Goal: Communication & Community: Participate in discussion

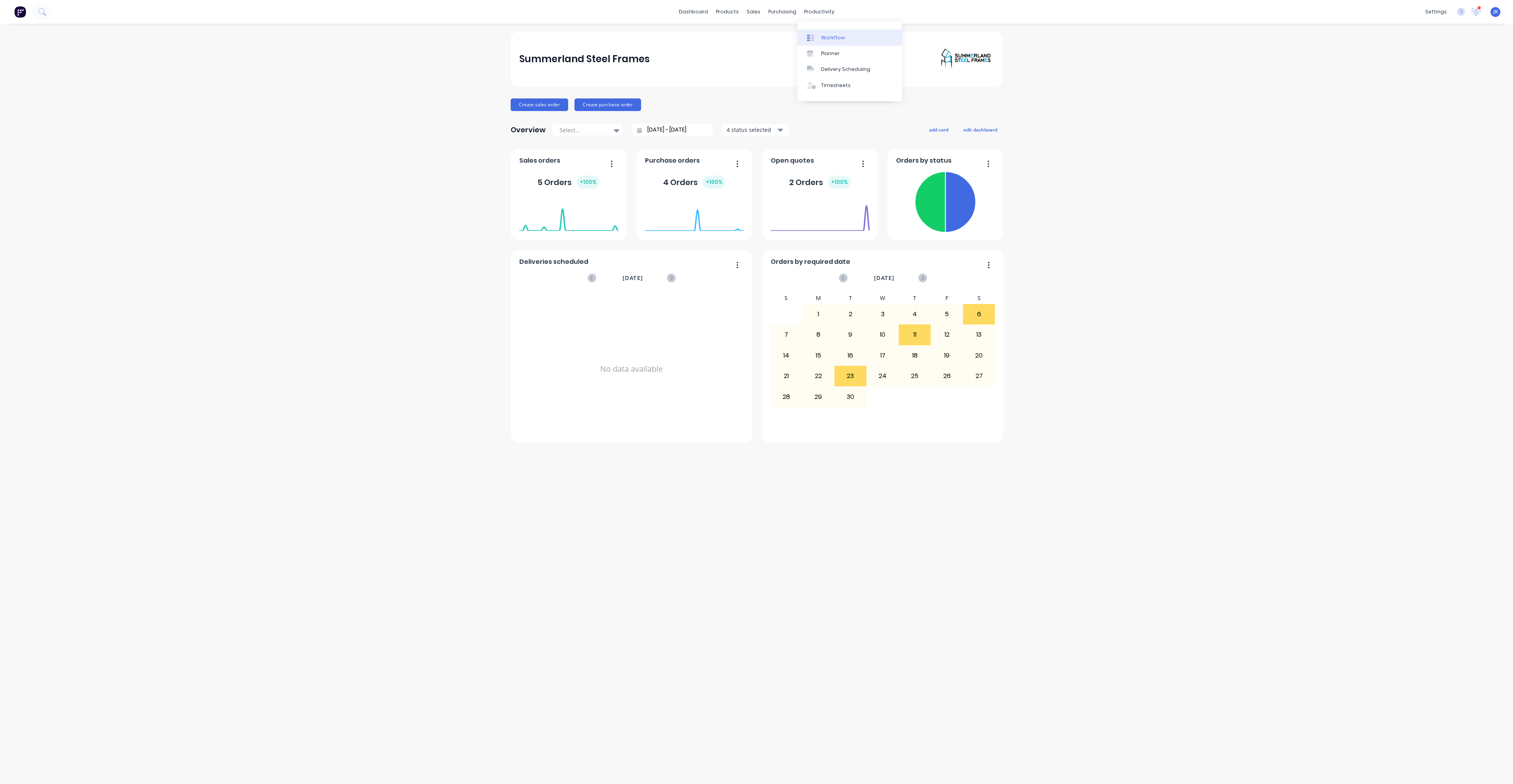
click at [827, 41] on div "Workflow" at bounding box center [833, 38] width 24 height 7
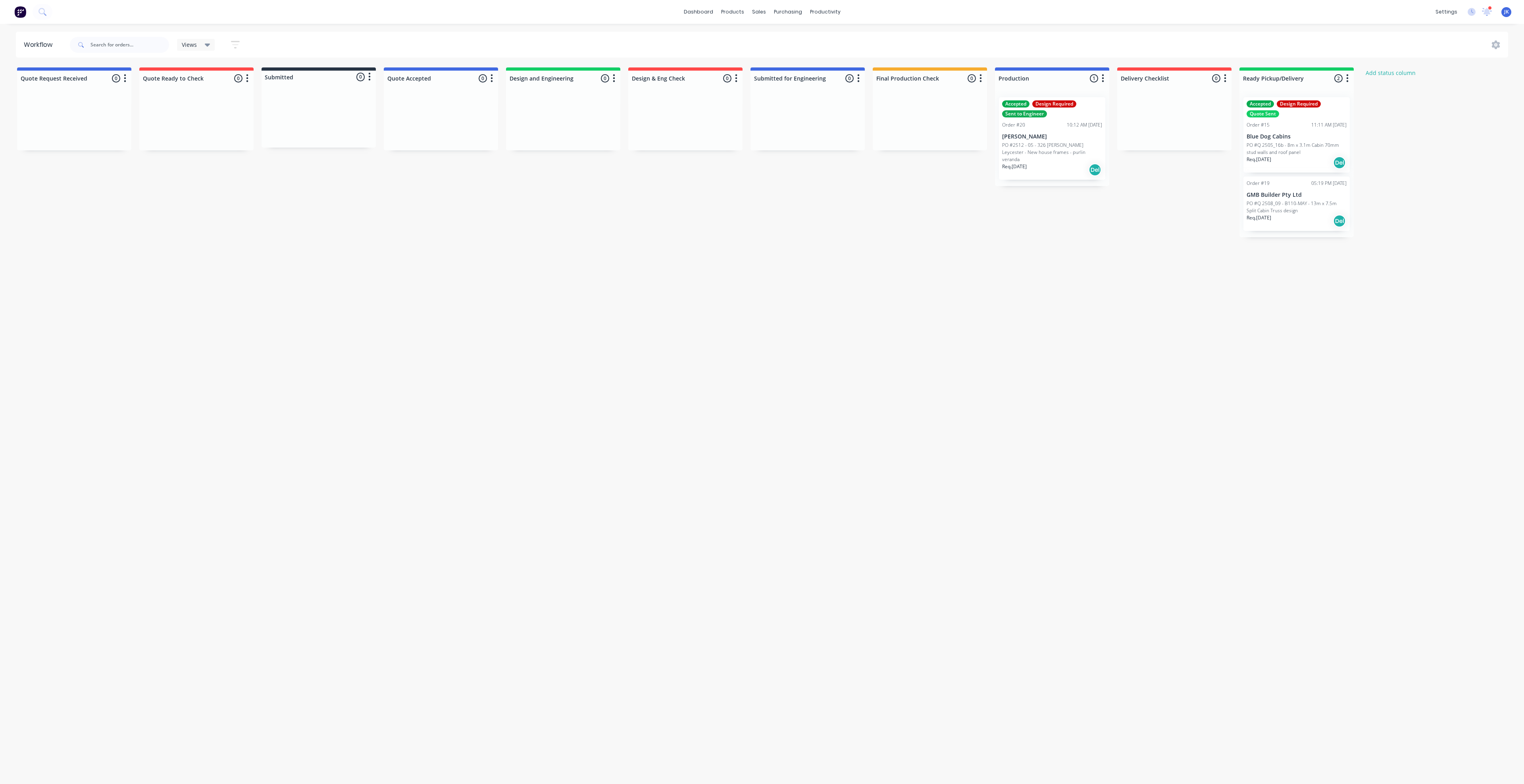
click at [1031, 130] on div "Accepted Design Required Sent to Engineer Order #20 10:12 AM [DATE] [PERSON_NAM…" at bounding box center [1052, 138] width 106 height 83
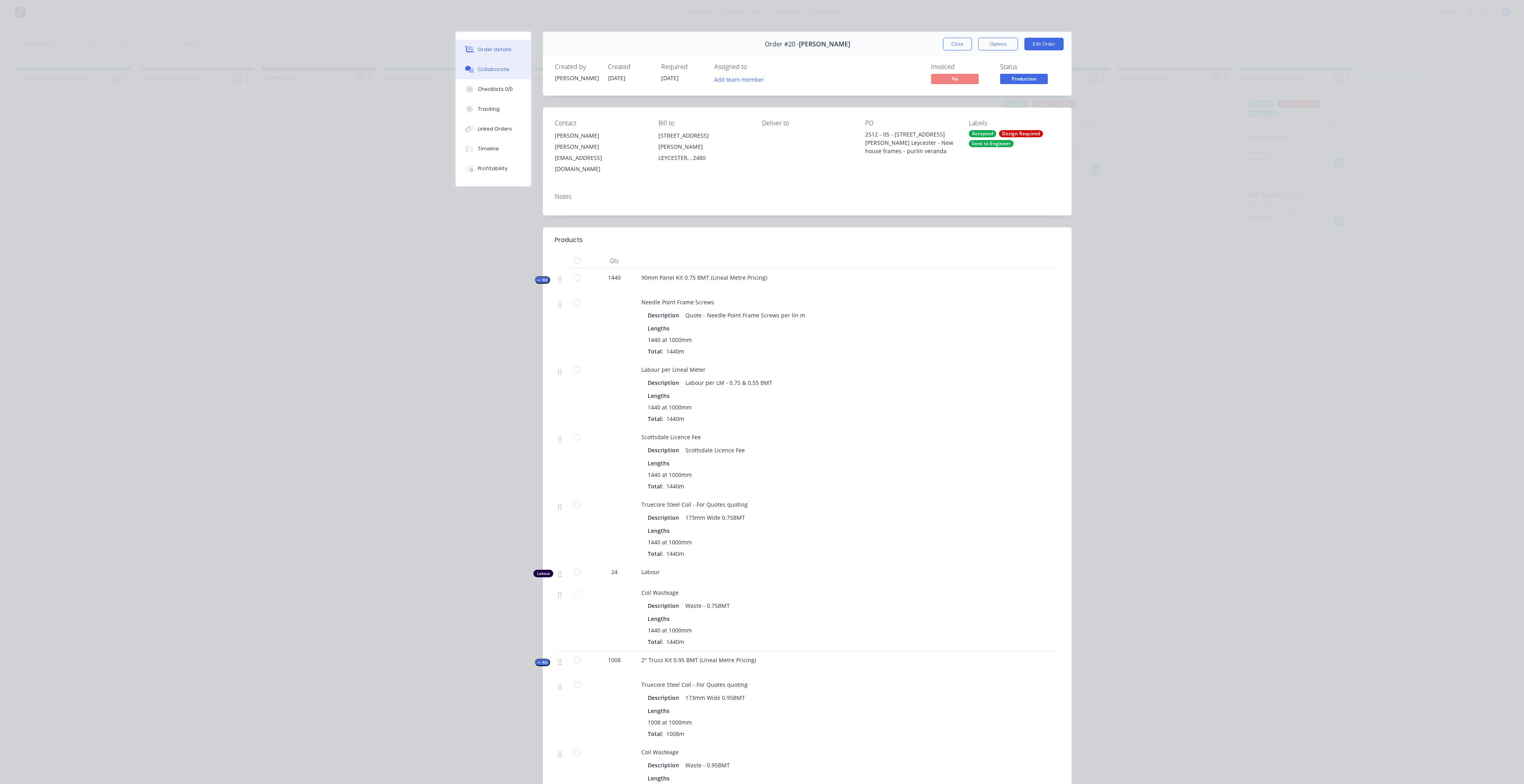
click at [490, 71] on div "Collaborate" at bounding box center [493, 69] width 31 height 7
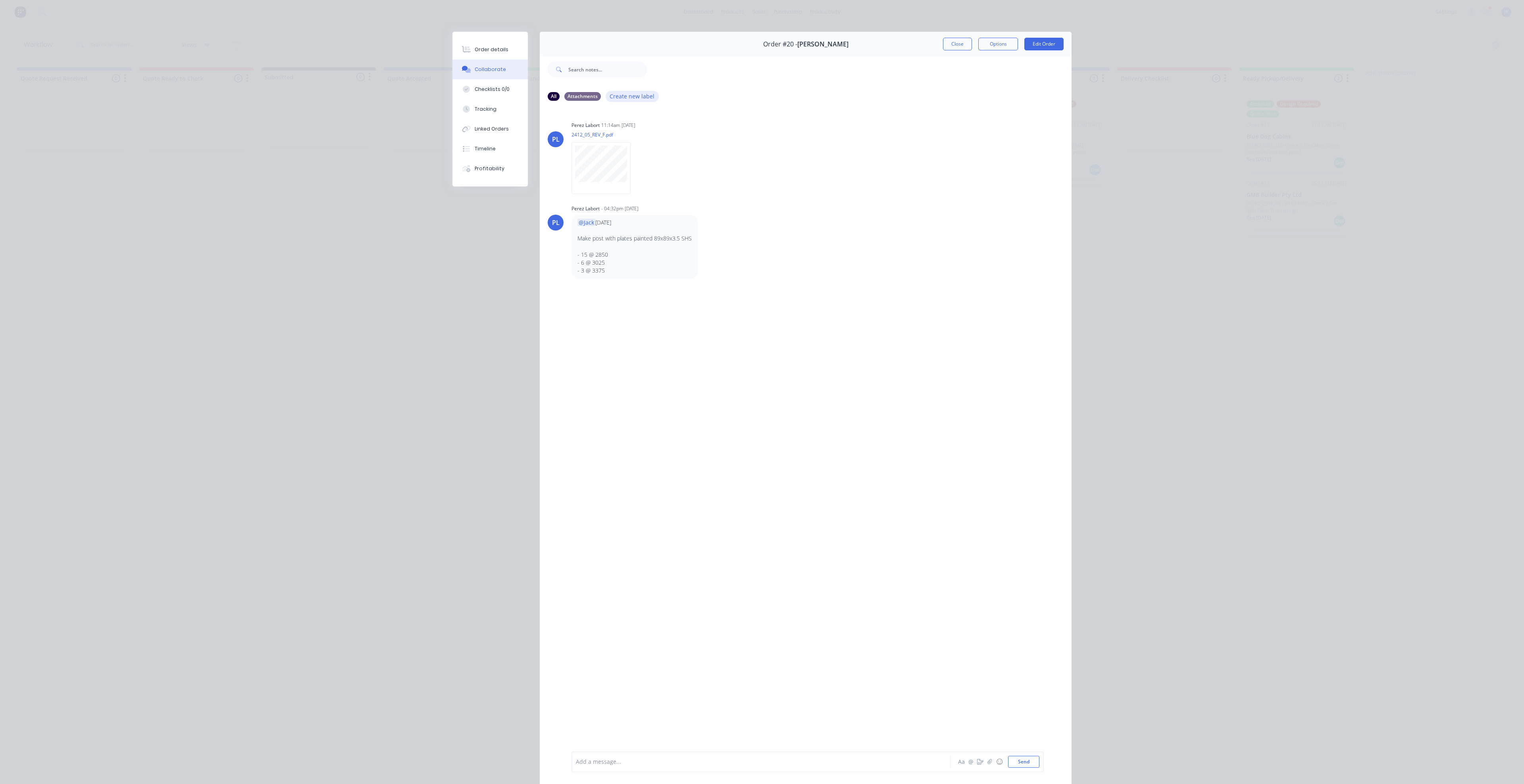
click at [630, 97] on button "Create new label" at bounding box center [632, 96] width 53 height 11
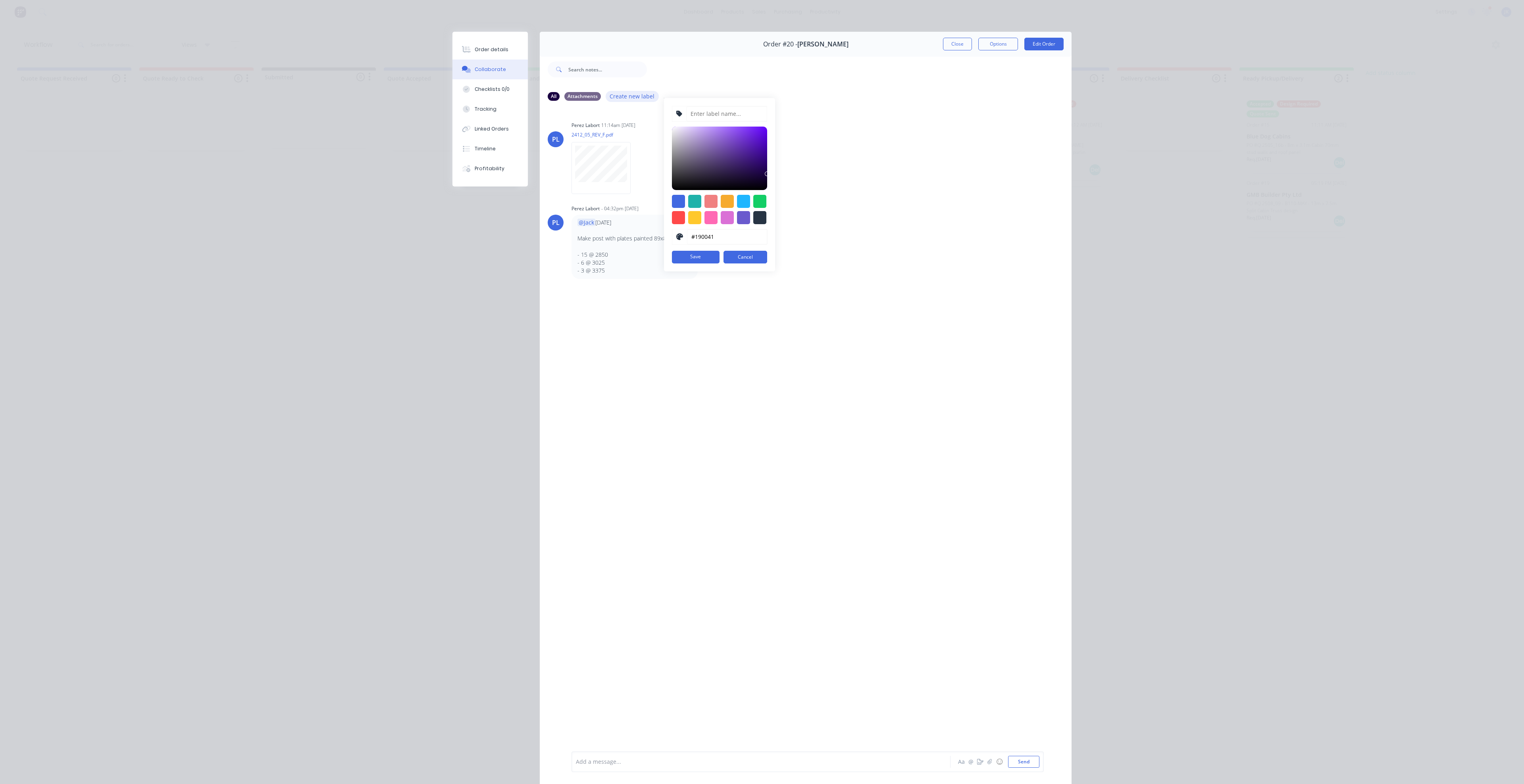
click at [630, 97] on button "Create new label" at bounding box center [632, 96] width 53 height 11
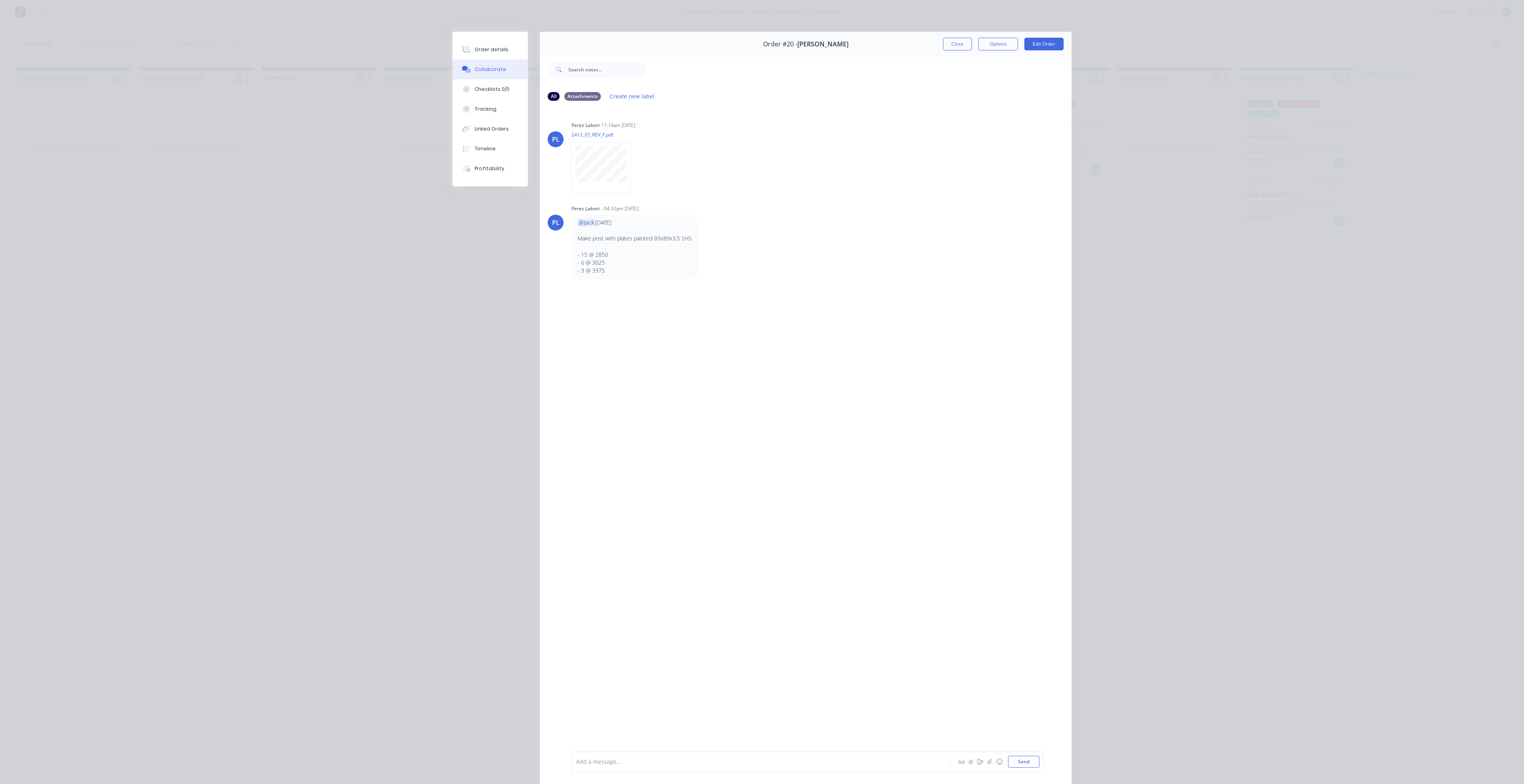
click at [375, 127] on div "Order details Collaborate Checklists 0/0 Tracking Linked Orders Timeline Profit…" at bounding box center [762, 392] width 1524 height 784
click at [608, 761] on div at bounding box center [750, 762] width 347 height 8
click at [1023, 756] on button "Send" at bounding box center [1024, 761] width 31 height 12
click at [1270, 247] on div "Order details Collaborate Checklists 0/0 Tracking Linked Orders Timeline Profit…" at bounding box center [762, 392] width 1524 height 784
